Goal: Transaction & Acquisition: Book appointment/travel/reservation

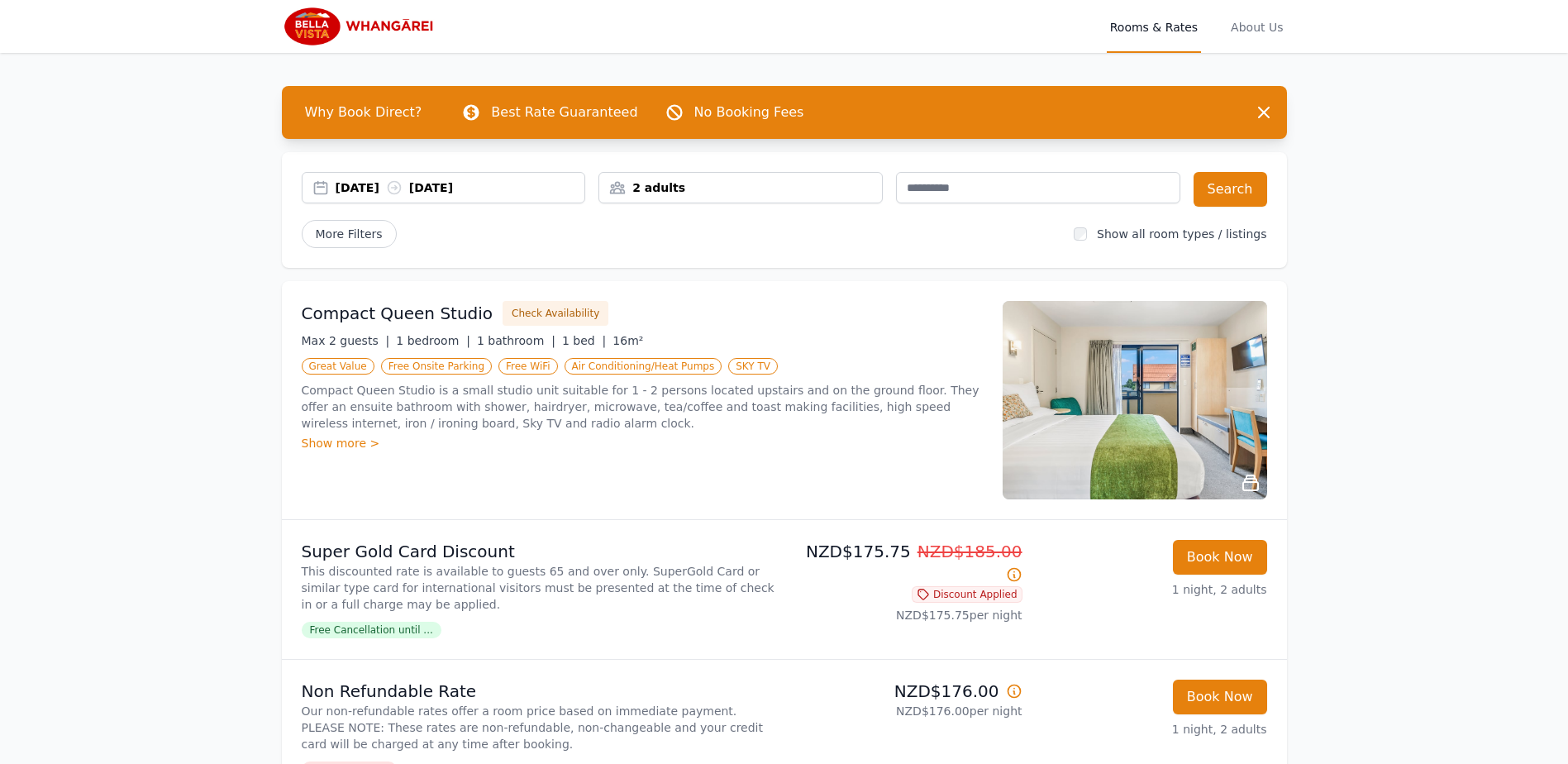
click at [673, 188] on div "2 adults" at bounding box center [740, 187] width 283 height 17
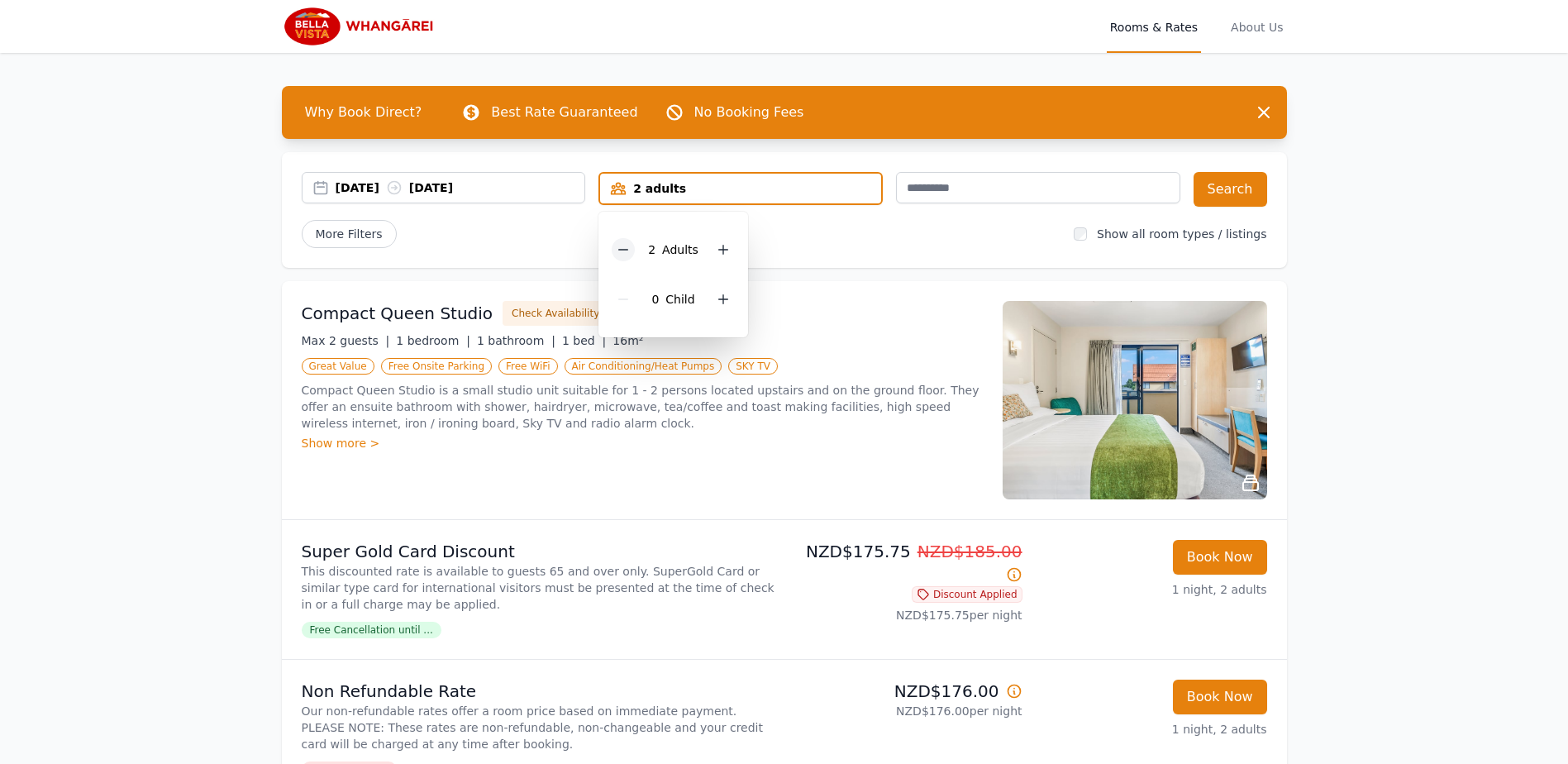
click at [622, 246] on icon at bounding box center [623, 249] width 13 height 13
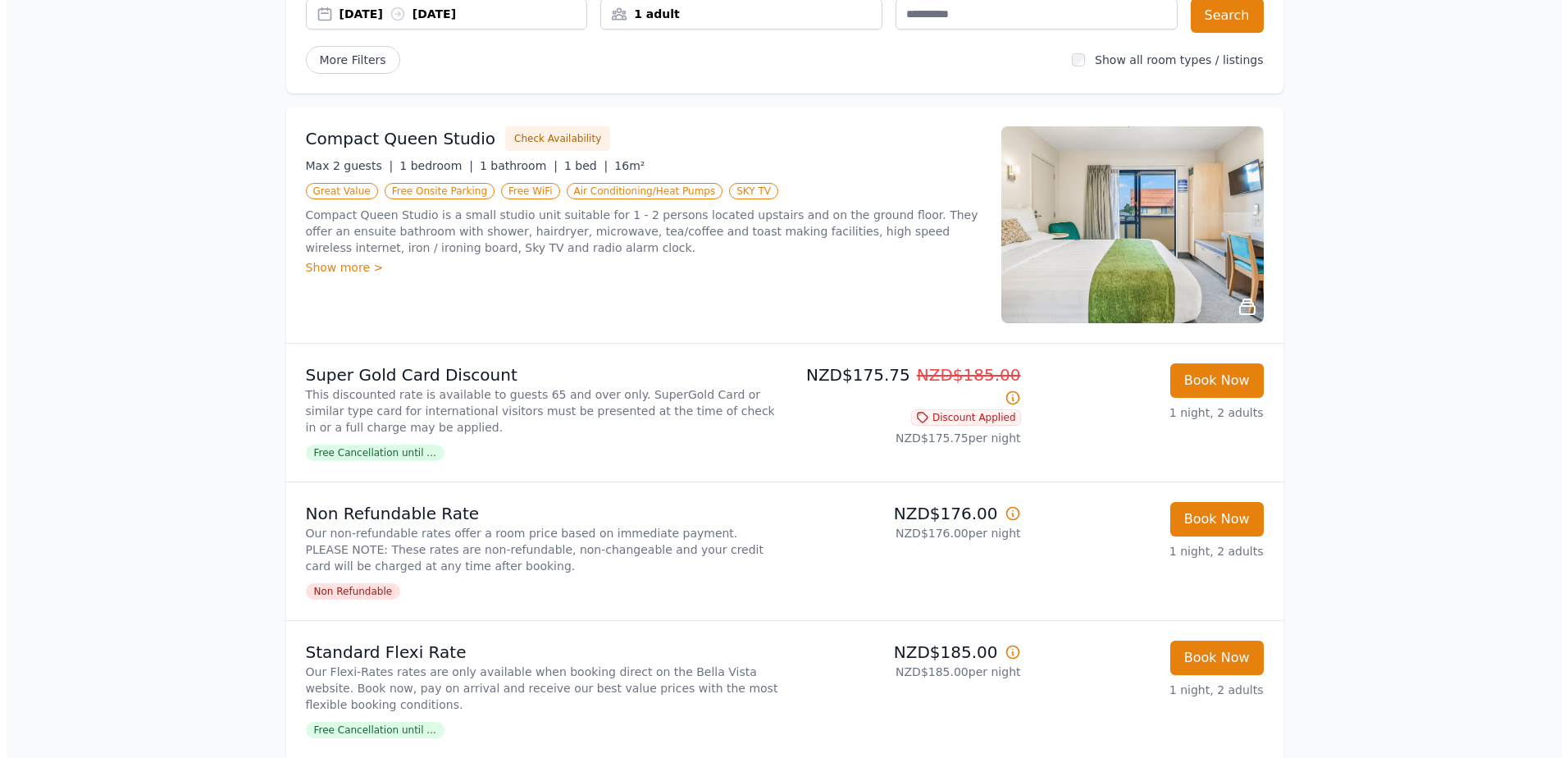
scroll to position [164, 0]
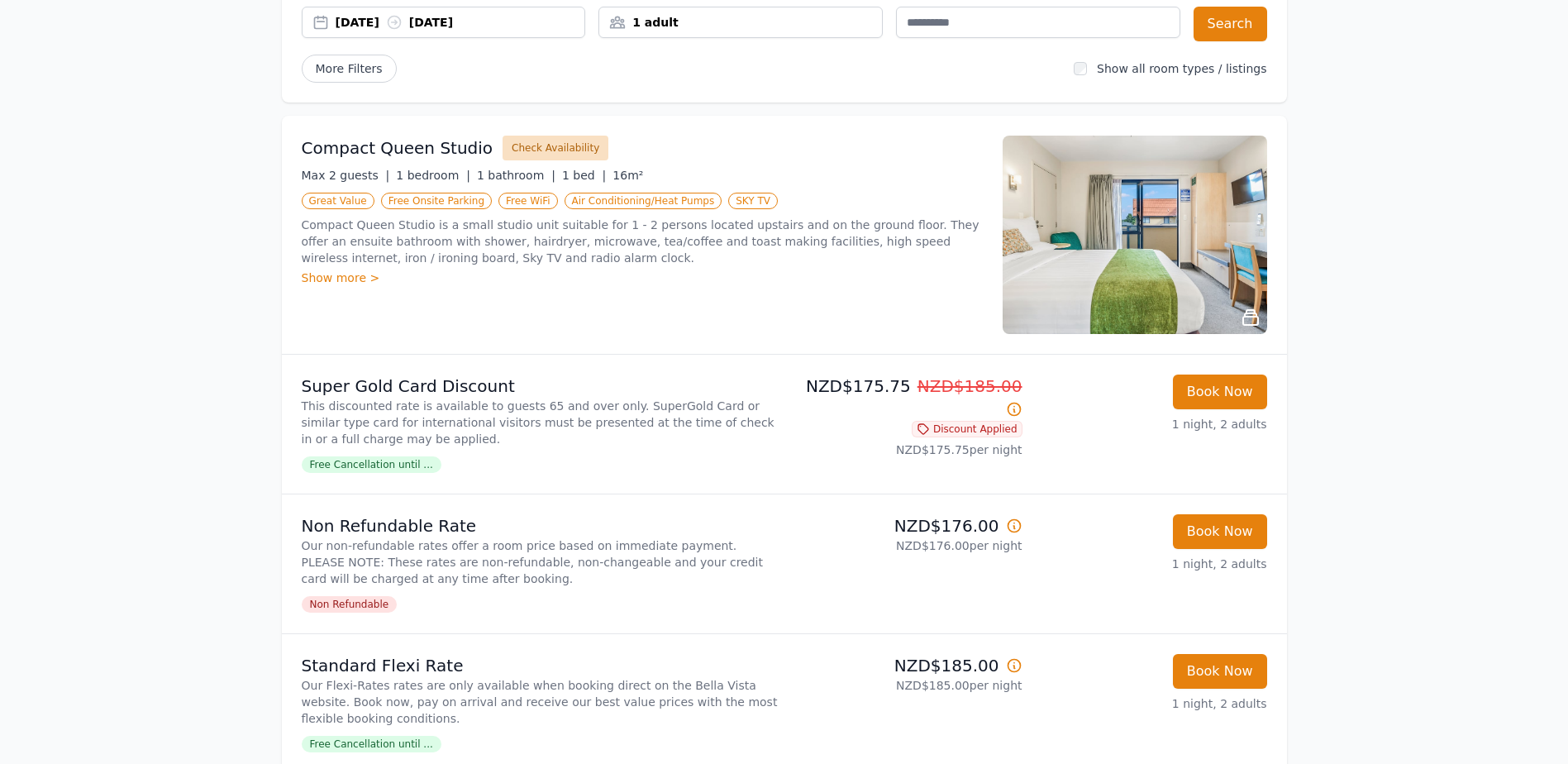
click at [512, 146] on button "Check Availability" at bounding box center [556, 148] width 106 height 25
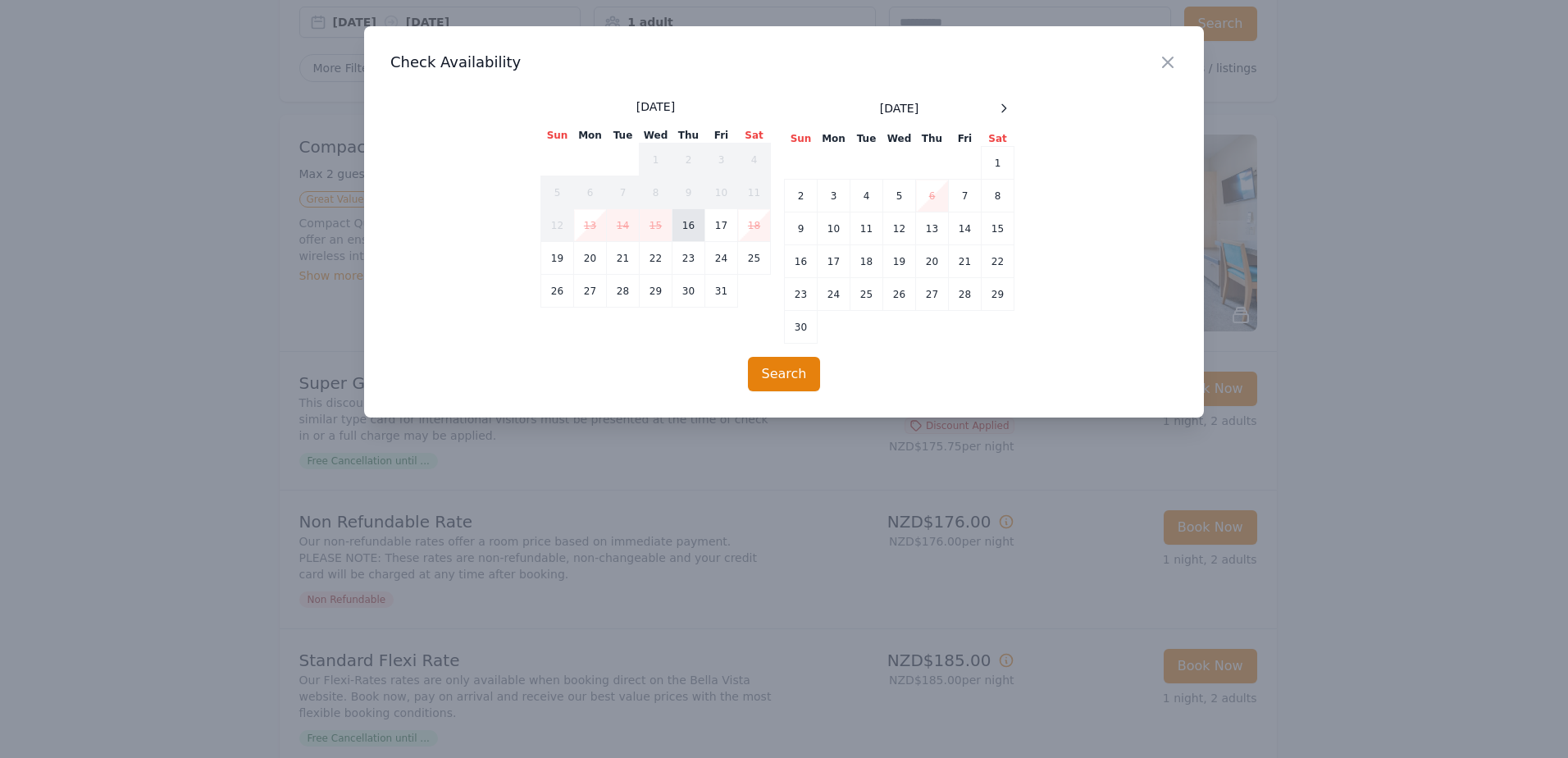
click at [690, 216] on td "16" at bounding box center [689, 225] width 33 height 33
click at [797, 366] on button "Search" at bounding box center [784, 374] width 73 height 35
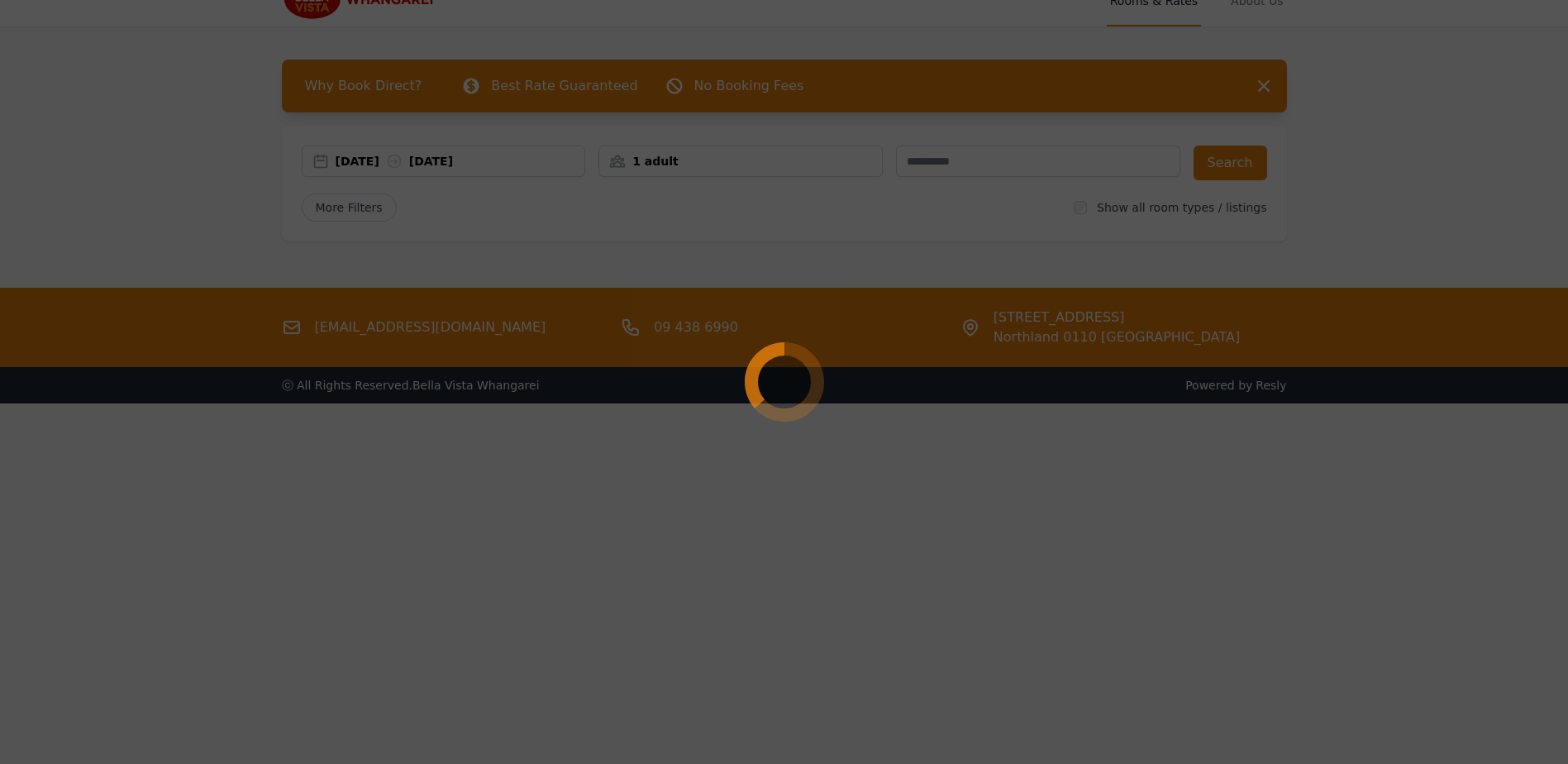
scroll to position [0, 0]
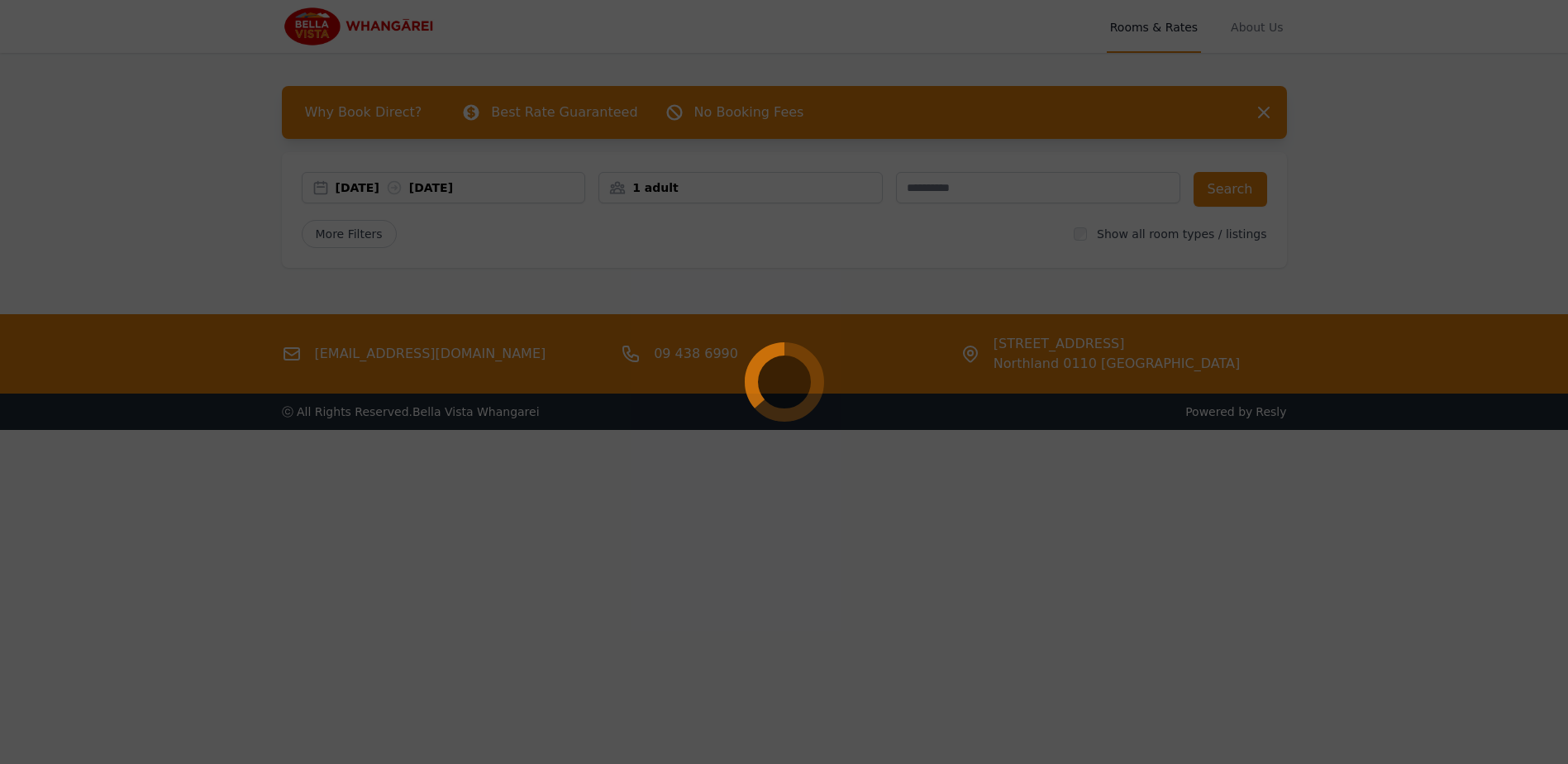
click at [759, 378] on circle at bounding box center [784, 382] width 88 height 88
click at [1244, 187] on div at bounding box center [784, 382] width 1568 height 764
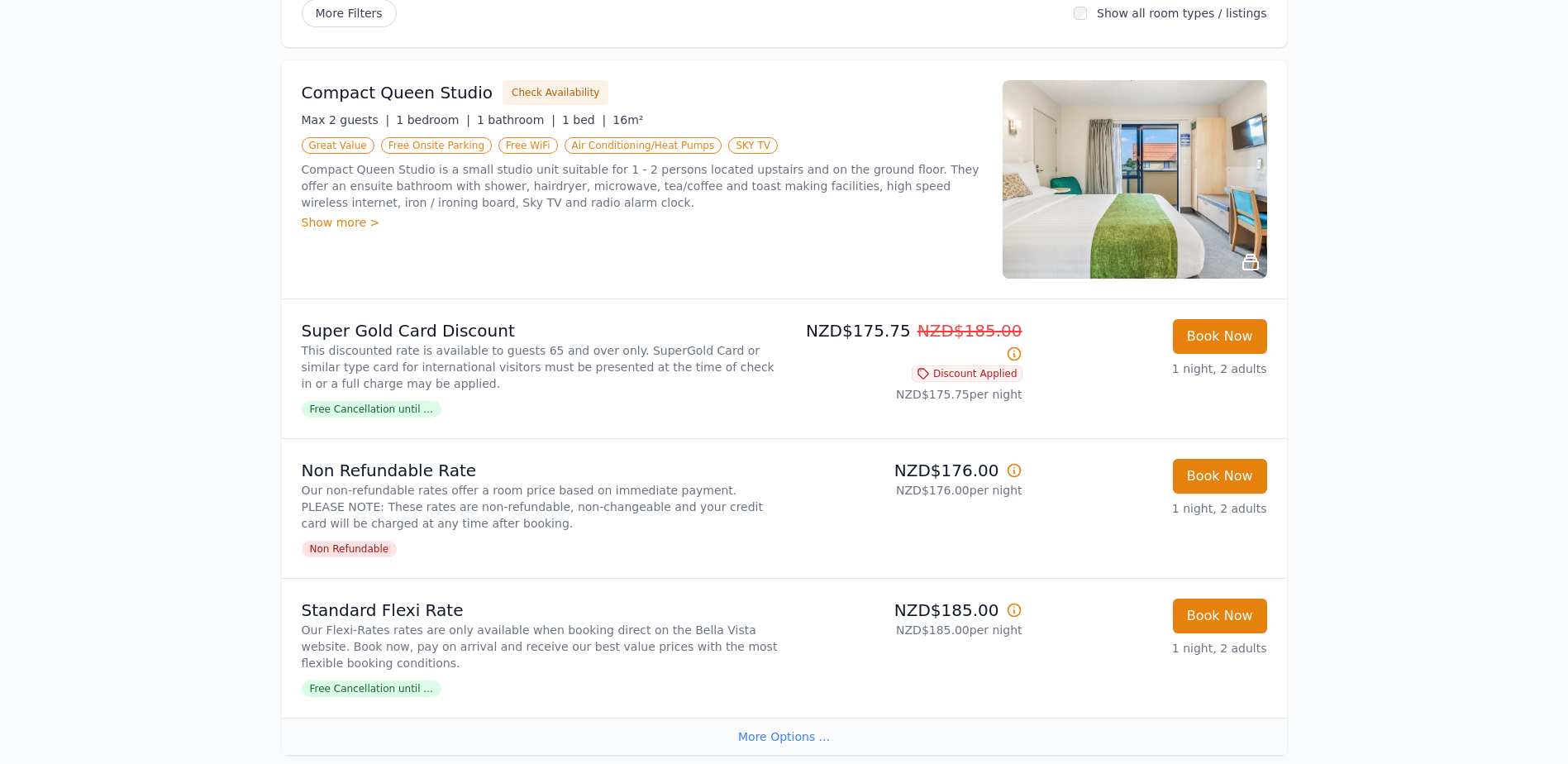
scroll to position [248, 0]
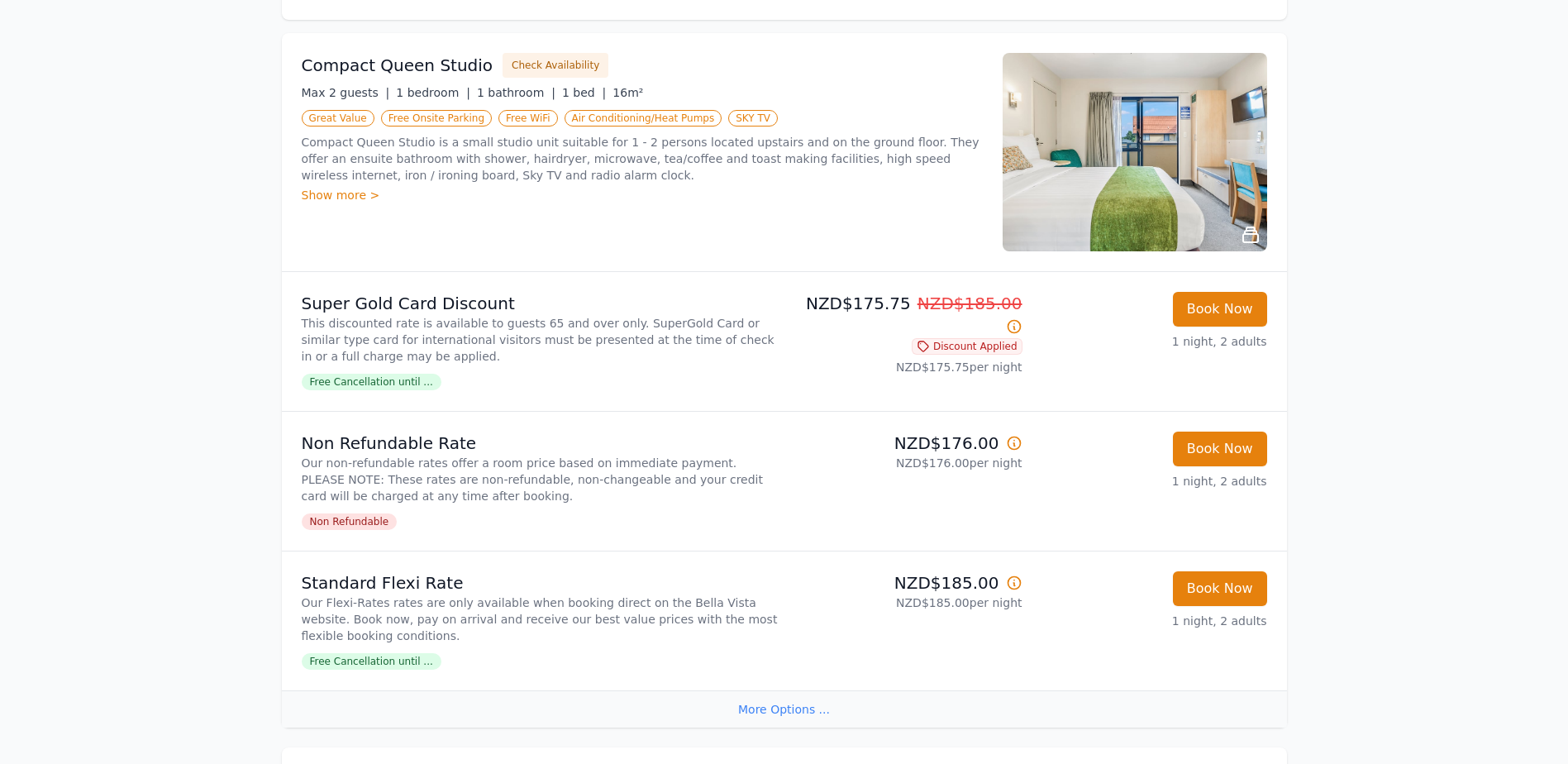
click at [384, 660] on span "Free Cancellation until ..." at bounding box center [371, 661] width 140 height 17
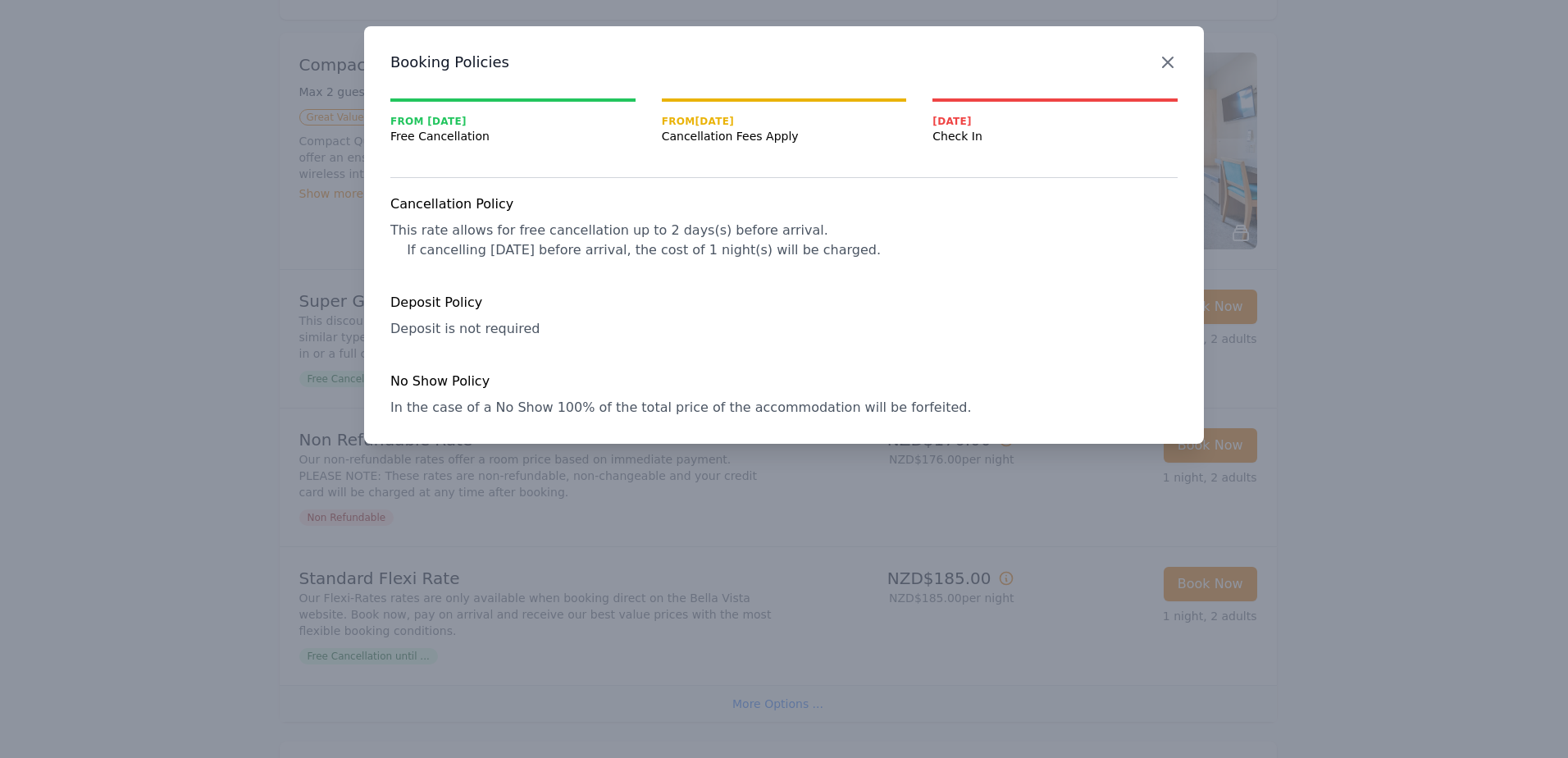
click at [1166, 60] on icon "button" at bounding box center [1168, 62] width 9 height 9
